Goal: Task Accomplishment & Management: Use online tool/utility

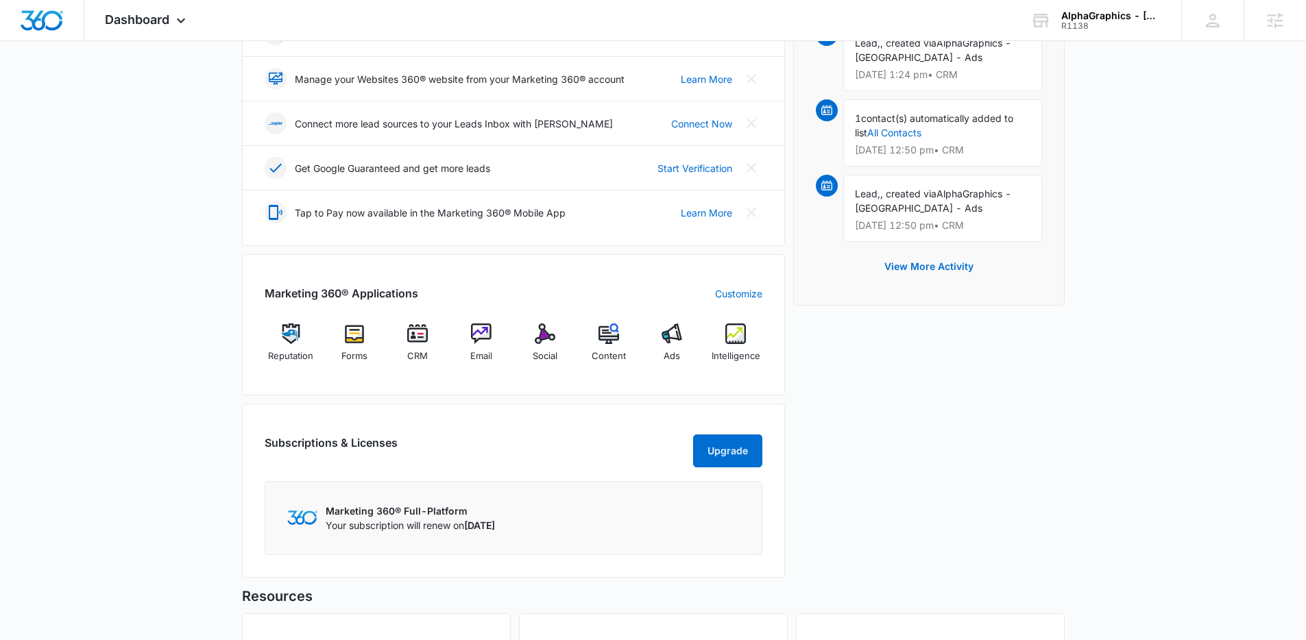
scroll to position [382, 0]
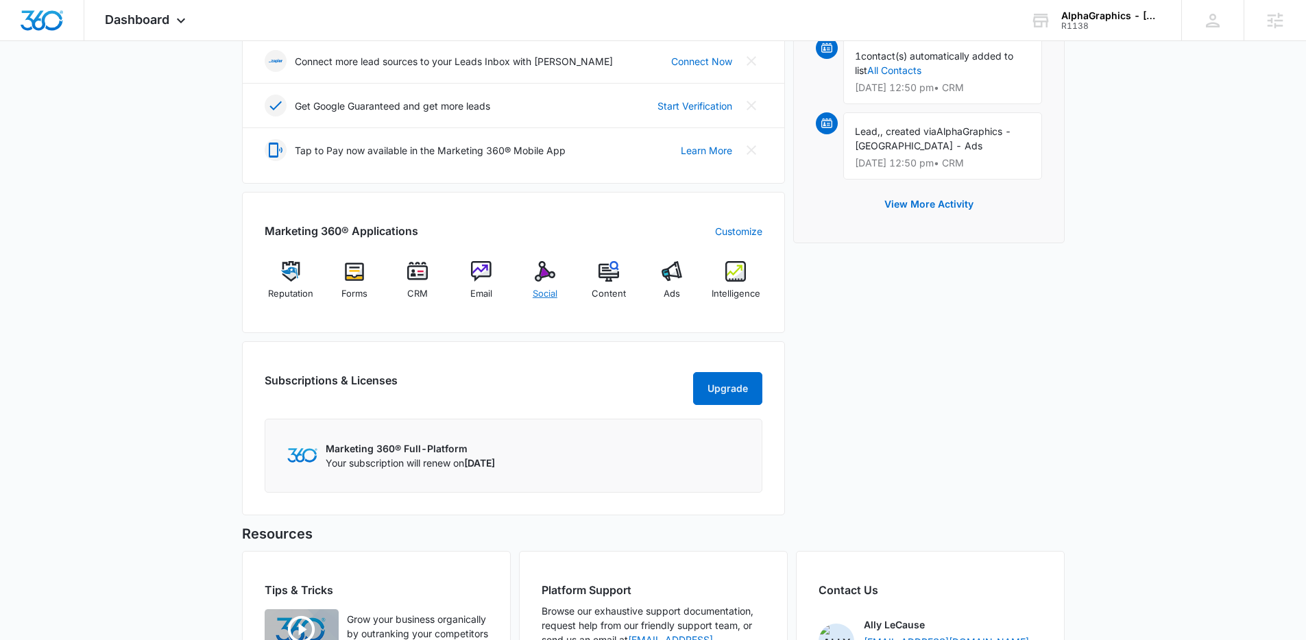
click at [554, 301] on div "Social" at bounding box center [545, 285] width 53 height 49
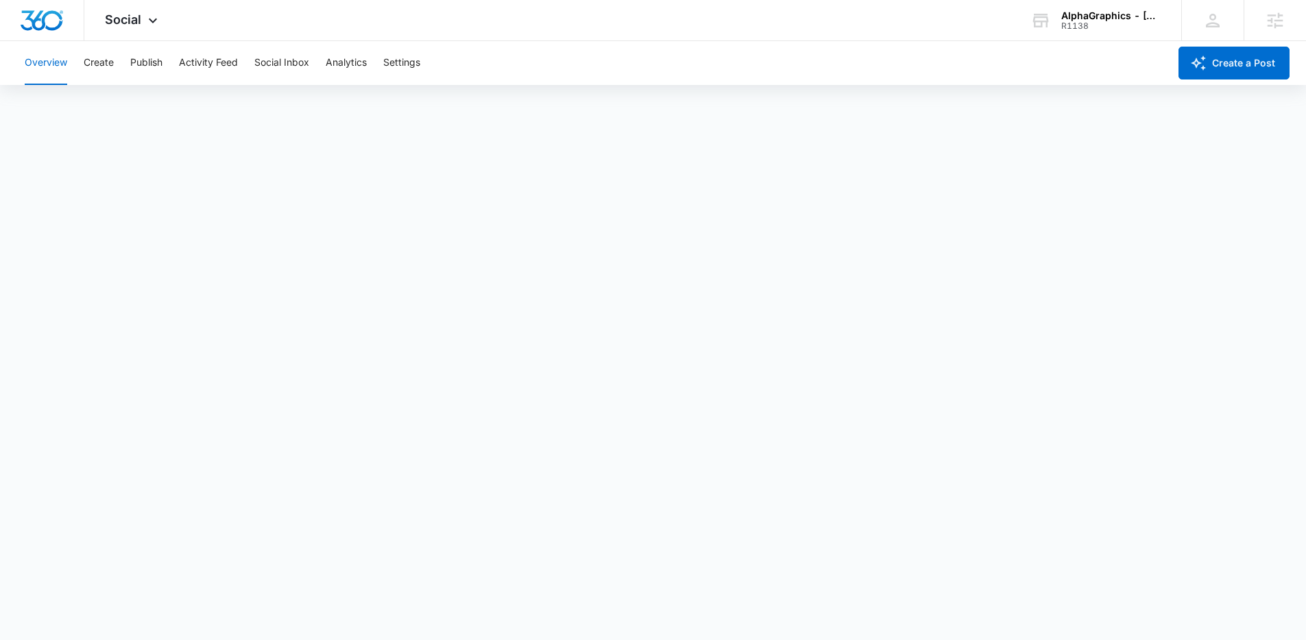
click at [811, 61] on div "Overview Create Publish Activity Feed Social Inbox Analytics Settings" at bounding box center [592, 63] width 1152 height 44
click at [109, 64] on button "Create" at bounding box center [99, 63] width 30 height 44
click at [150, 62] on button "Publish" at bounding box center [146, 63] width 32 height 44
